Goal: Use online tool/utility: Utilize a website feature to perform a specific function

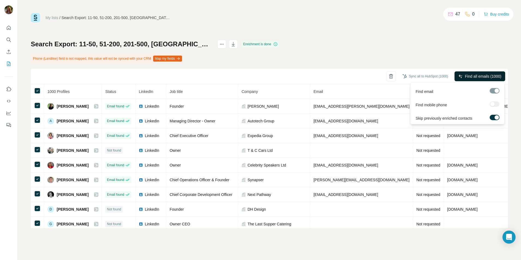
click at [487, 74] on span "Find all emails (1000)" at bounding box center [483, 76] width 37 height 5
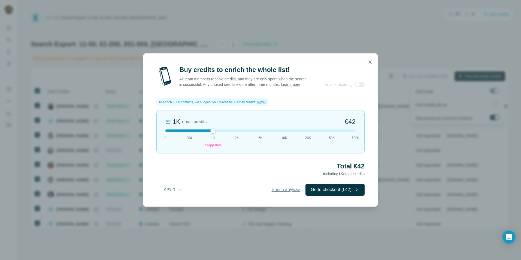
click at [278, 188] on button "Enrich anyway" at bounding box center [285, 190] width 39 height 12
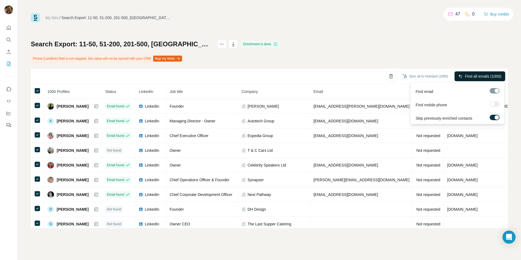
click at [471, 75] on span "Find all emails (1000)" at bounding box center [483, 76] width 37 height 5
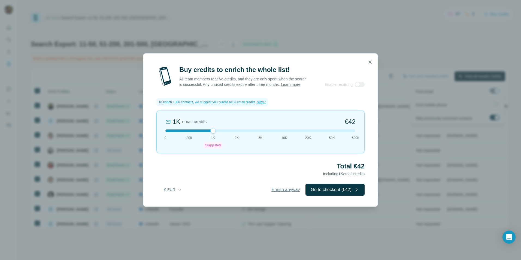
click at [276, 193] on span "Enrich anyway" at bounding box center [286, 190] width 28 height 7
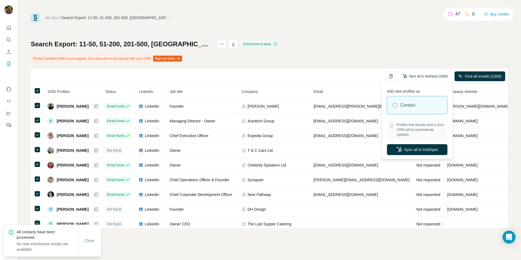
click at [415, 73] on button "Sync all to HubSpot (1000)" at bounding box center [425, 76] width 53 height 8
click at [409, 150] on button "Sync all to HubSpot" at bounding box center [417, 149] width 61 height 11
